Goal: Transaction & Acquisition: Purchase product/service

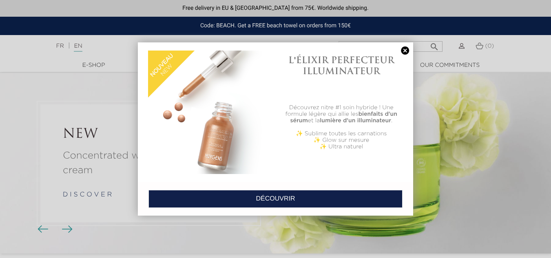
click at [402, 50] on link at bounding box center [404, 50] width 11 height 9
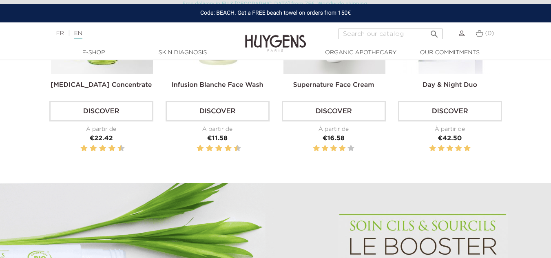
scroll to position [350, 0]
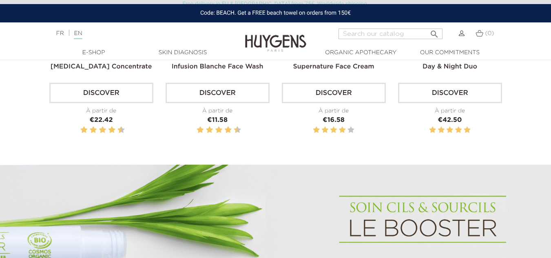
click at [451, 66] on link "Day & Night Duo" at bounding box center [449, 67] width 55 height 7
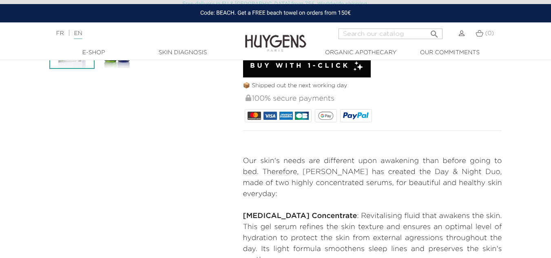
scroll to position [264, 0]
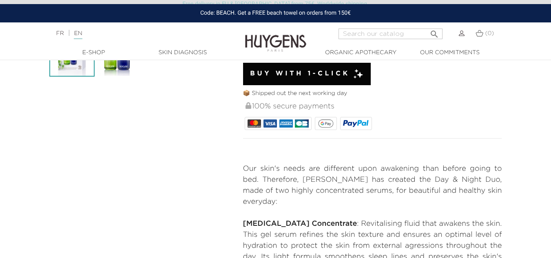
drag, startPoint x: 556, startPoint y: 17, endPoint x: 556, endPoint y: 46, distance: 28.5
click at [362, 123] on img at bounding box center [356, 123] width 26 height 8
click at [351, 123] on img at bounding box center [356, 123] width 26 height 8
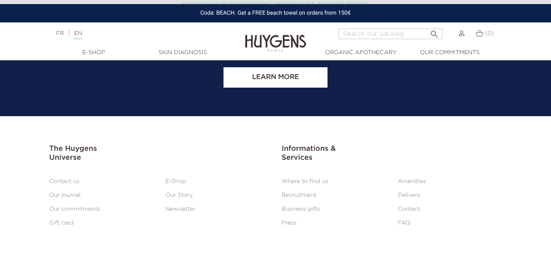
scroll to position [1993, 0]
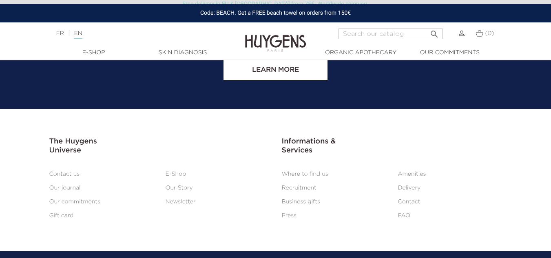
click at [65, 213] on link "Gift card" at bounding box center [61, 216] width 24 height 6
